Goal: Navigation & Orientation: Find specific page/section

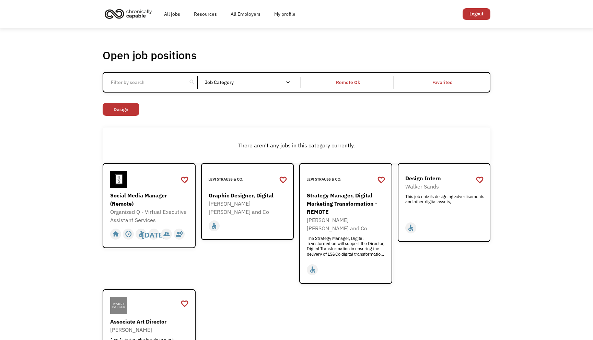
click at [133, 18] on img "home" at bounding box center [128, 13] width 51 height 15
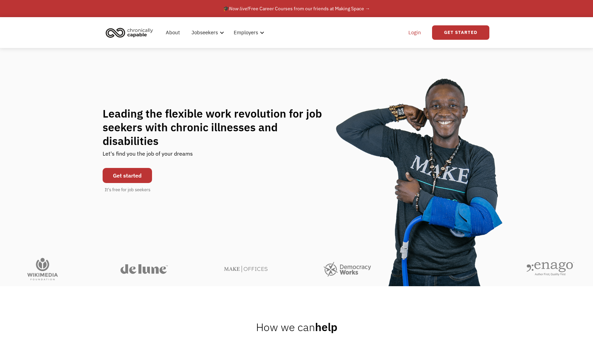
click at [415, 30] on link "Login" at bounding box center [414, 33] width 21 height 22
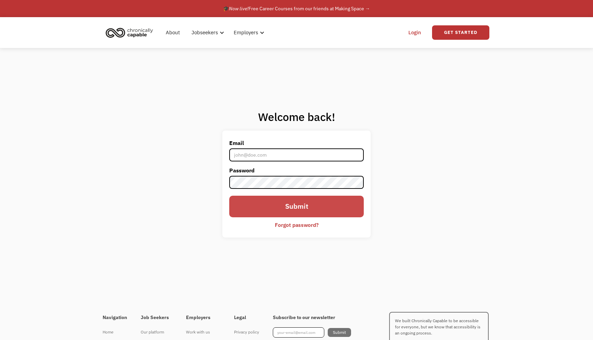
type input "[EMAIL_ADDRESS][DOMAIN_NAME]"
click at [283, 202] on input "Submit" at bounding box center [296, 207] width 134 height 22
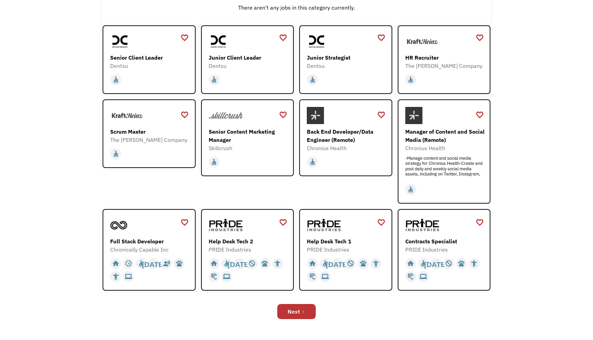
scroll to position [113, 0]
click at [294, 307] on link "Next" at bounding box center [296, 311] width 38 height 15
